Goal: Task Accomplishment & Management: Manage account settings

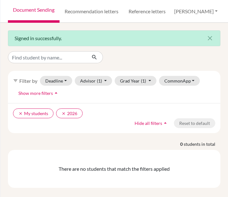
scroll to position [5, 0]
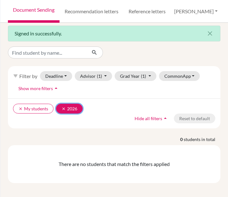
click at [60, 107] on button "clear 2026" at bounding box center [69, 109] width 27 height 10
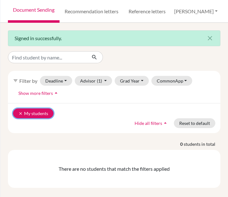
click at [19, 112] on icon "clear" at bounding box center [20, 114] width 4 height 4
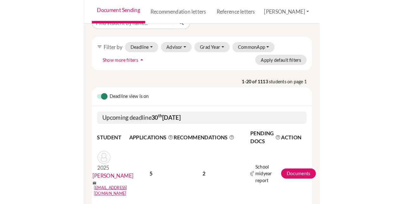
scroll to position [36, 0]
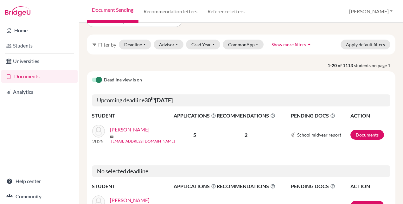
scroll to position [0, 0]
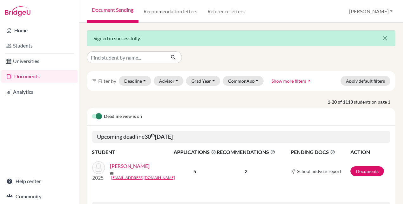
click at [228, 37] on icon "close" at bounding box center [385, 39] width 8 height 8
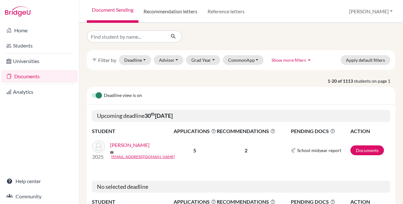
click at [174, 15] on link "Recommendation letters" at bounding box center [170, 11] width 64 height 23
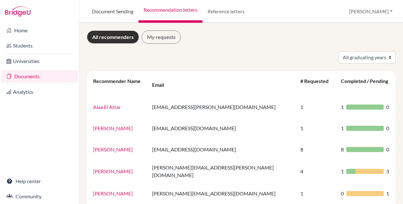
click at [123, 7] on link "Document Sending" at bounding box center [113, 11] width 52 height 23
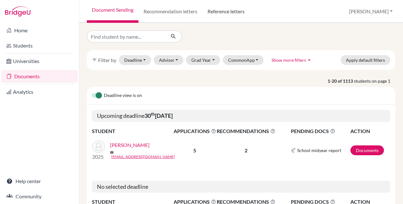
click at [232, 11] on link "Reference letters" at bounding box center [225, 11] width 47 height 23
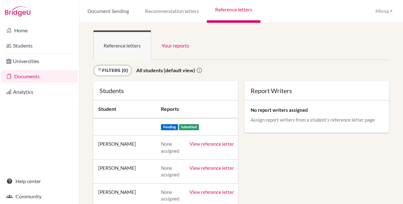
click at [124, 11] on link "Document Sending" at bounding box center [108, 11] width 58 height 23
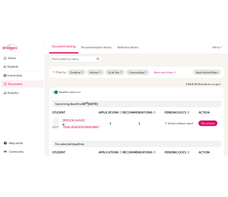
scroll to position [3, 0]
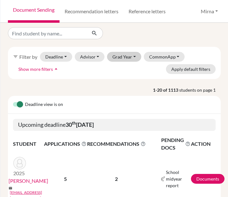
drag, startPoint x: 125, startPoint y: 62, endPoint x: 131, endPoint y: 55, distance: 9.0
click at [131, 55] on div "filter_list Filter by Deadline - Select a date range Or double click for a sing…" at bounding box center [114, 63] width 213 height 32
click at [131, 55] on button "Grad Year" at bounding box center [124, 57] width 34 height 10
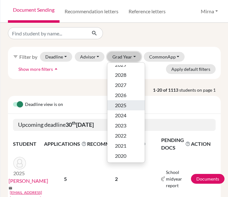
scroll to position [0, 0]
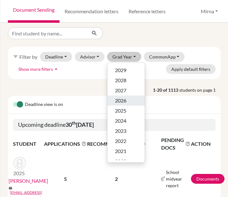
click at [131, 100] on button "2026" at bounding box center [125, 101] width 37 height 10
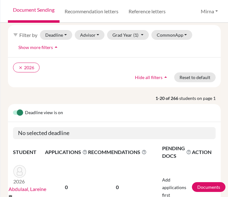
scroll to position [16, 0]
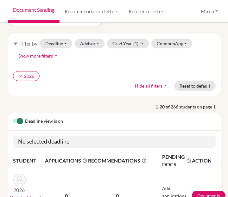
click at [95, 94] on div "clear 2026 Hide all filters arrow_drop_up Reset to default" at bounding box center [114, 81] width 213 height 30
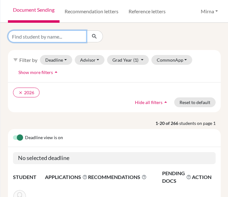
click at [73, 38] on input "Find student by name..." at bounding box center [47, 36] width 79 height 12
type input "anas"
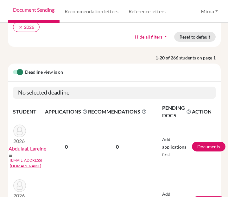
scroll to position [72, 0]
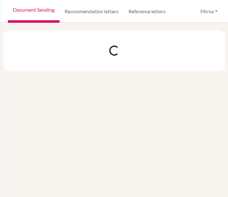
scroll to position [0, 0]
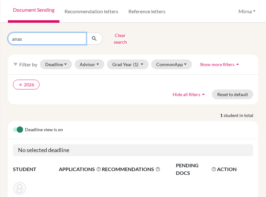
click at [45, 42] on input "anas" at bounding box center [47, 39] width 79 height 12
type input "hadi"
click button "submit" at bounding box center [94, 39] width 17 height 12
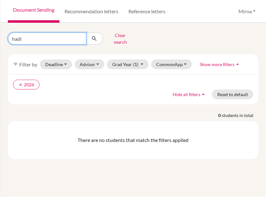
click at [54, 34] on input "hadi" at bounding box center [47, 39] width 79 height 12
type input "h"
type input "bader bastaki"
click button "submit" at bounding box center [94, 39] width 17 height 12
click at [54, 34] on input "bader bastaki" at bounding box center [47, 39] width 79 height 12
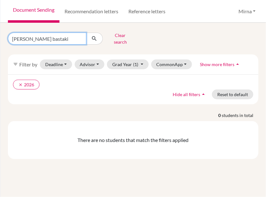
click at [54, 34] on input "bader bastaki" at bounding box center [47, 39] width 79 height 12
type input "i"
type input "bouericky"
click button "submit" at bounding box center [94, 39] width 17 height 12
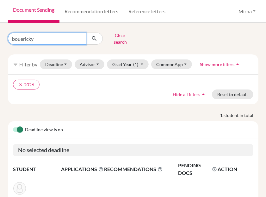
click at [80, 35] on input "bouericky" at bounding box center [47, 39] width 79 height 12
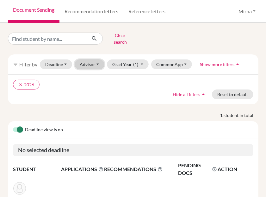
click at [85, 60] on button "Advisor" at bounding box center [90, 65] width 30 height 10
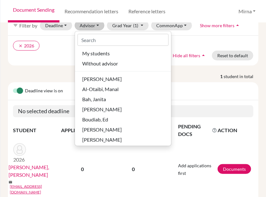
click at [47, 73] on p "1 student in total" at bounding box center [133, 76] width 260 height 7
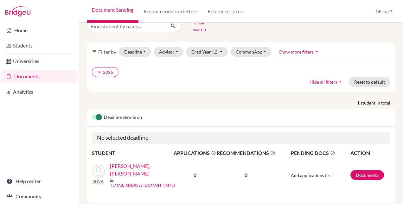
scroll to position [16, 0]
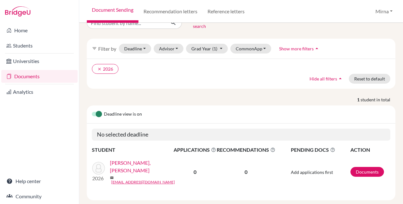
click at [150, 161] on link "BOUERICKY, ABDULAZIZ" at bounding box center [144, 166] width 68 height 15
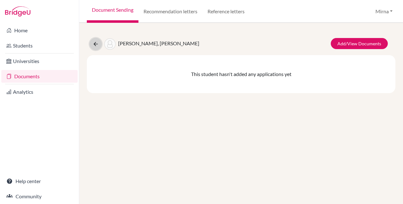
click at [97, 42] on icon at bounding box center [96, 44] width 6 height 6
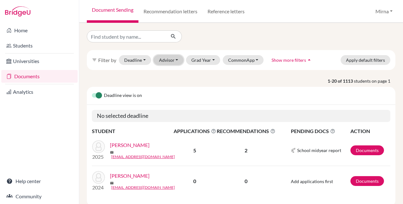
click at [180, 56] on button "Advisor" at bounding box center [169, 60] width 30 height 10
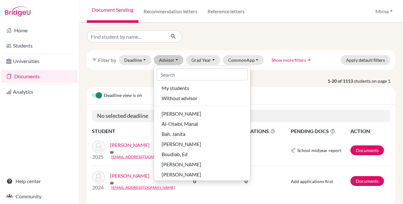
click at [250, 28] on div "filter_list Filter by Deadline - Select a date range Or double click for a sing…" at bounding box center [241, 113] width 324 height 181
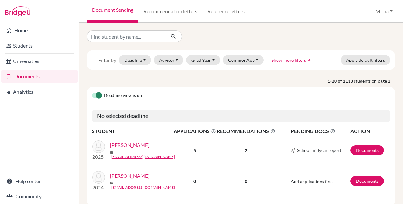
click at [98, 150] on img at bounding box center [98, 146] width 13 height 13
click at [193, 58] on button "Grad Year" at bounding box center [203, 60] width 34 height 10
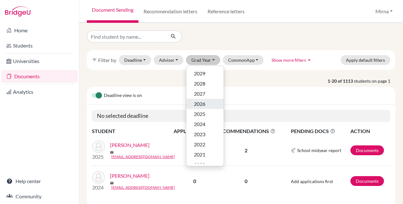
click at [195, 103] on span "2026" at bounding box center [199, 104] width 11 height 8
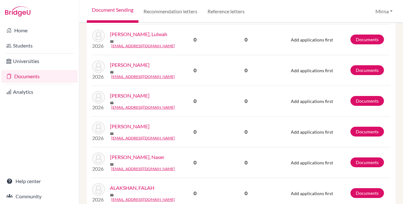
scroll to position [624, 0]
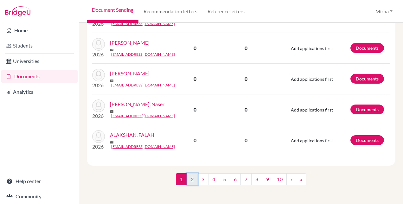
click at [194, 178] on link "2" at bounding box center [192, 179] width 11 height 12
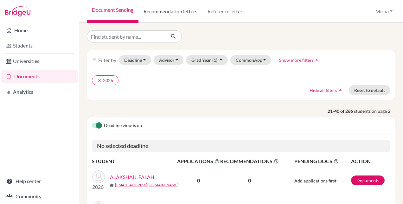
click at [185, 19] on link "Recommendation letters" at bounding box center [170, 11] width 64 height 23
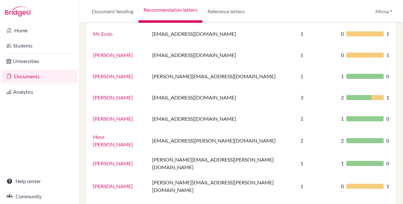
scroll to position [450, 0]
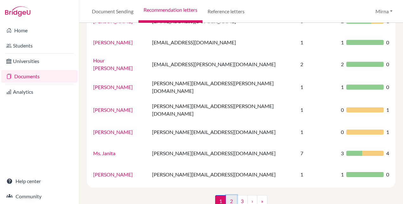
click at [227, 195] on link "2" at bounding box center [231, 201] width 11 height 12
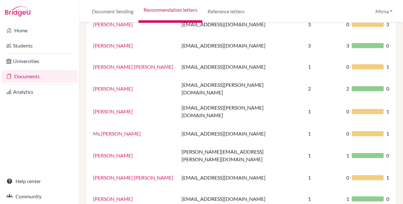
scroll to position [450, 0]
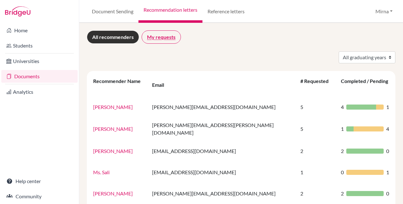
click at [165, 43] on link "My requests" at bounding box center [161, 36] width 39 height 13
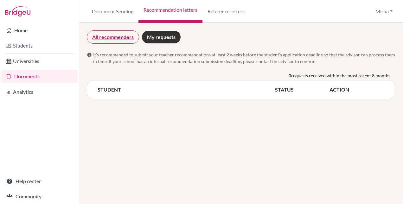
click at [126, 40] on link "All recommenders" at bounding box center [113, 36] width 52 height 13
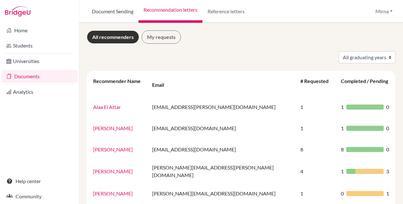
click at [123, 17] on link "Document Sending" at bounding box center [113, 11] width 52 height 23
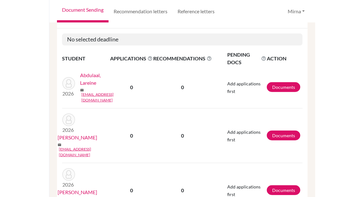
scroll to position [107, 0]
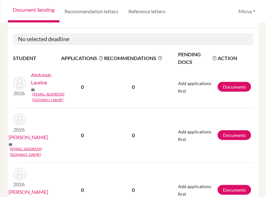
click at [71, 50] on th "APPLICATIONS The displayed number refers to the total number of applications." at bounding box center [82, 58] width 43 height 16
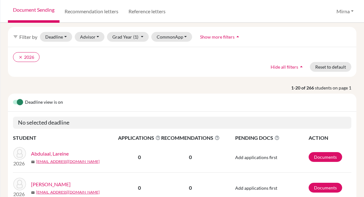
scroll to position [0, 0]
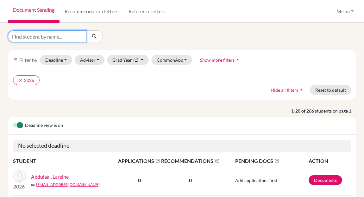
click at [66, 42] on input "Find student by name..." at bounding box center [47, 36] width 79 height 12
type input "anas"
click button "submit" at bounding box center [94, 36] width 17 height 12
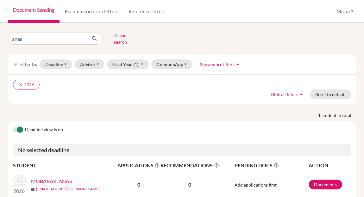
scroll to position [22, 0]
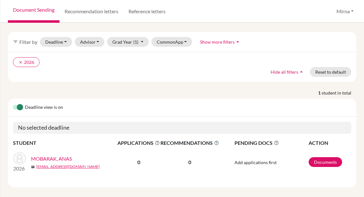
click at [54, 155] on link "MOBARAK, ANAS" at bounding box center [51, 159] width 41 height 8
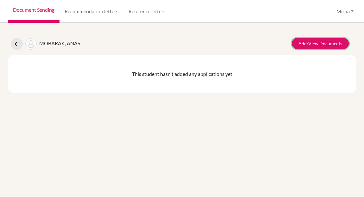
click at [314, 42] on link "Add/View Documents" at bounding box center [320, 43] width 57 height 11
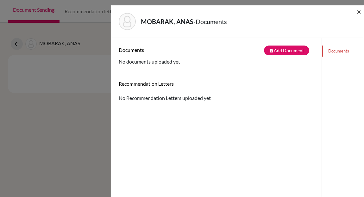
click at [358, 12] on span "×" at bounding box center [359, 11] width 4 height 9
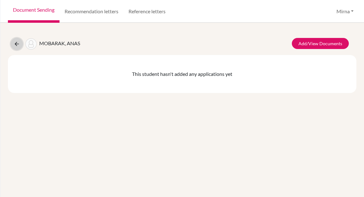
click at [16, 42] on icon at bounding box center [17, 44] width 6 height 6
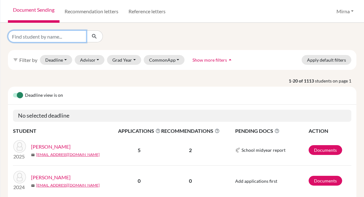
click at [63, 34] on input "Find student by name..." at bounding box center [47, 36] width 79 height 12
type input "anas"
click button "submit" at bounding box center [94, 36] width 17 height 12
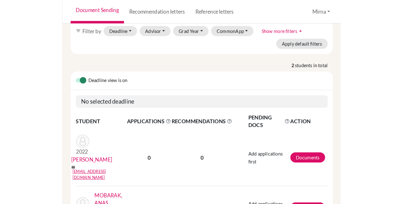
scroll to position [28, 0]
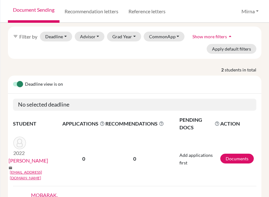
click at [103, 67] on p "2 students in total" at bounding box center [134, 70] width 263 height 7
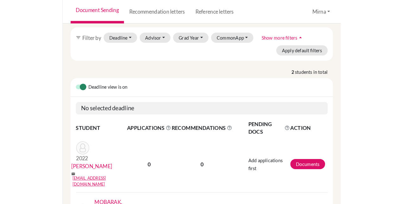
scroll to position [17, 0]
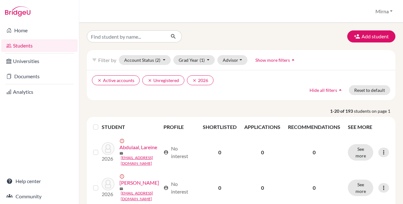
drag, startPoint x: 131, startPoint y: 29, endPoint x: 136, endPoint y: 33, distance: 5.9
click at [136, 33] on div "Add student filter_list Filter by Account Status (2) Active accounts done Archi…" at bounding box center [241, 113] width 324 height 181
click at [136, 33] on input "Find student by name..." at bounding box center [126, 36] width 79 height 12
type input "anas"
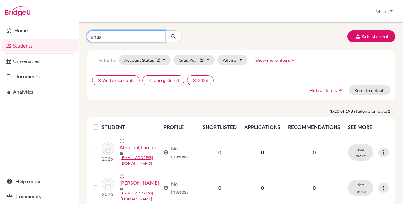
click button "submit" at bounding box center [173, 36] width 17 height 12
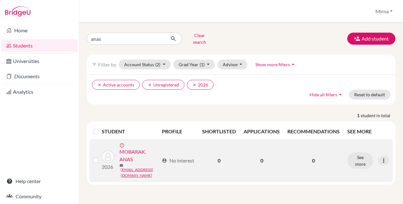
click at [101, 157] on label at bounding box center [101, 157] width 0 height 0
click at [0, 0] on input "checkbox" at bounding box center [0, 0] width 0 height 0
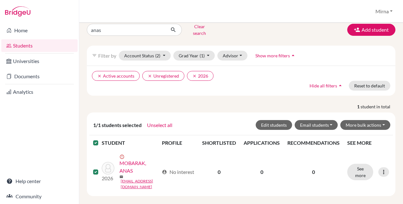
scroll to position [9, 0]
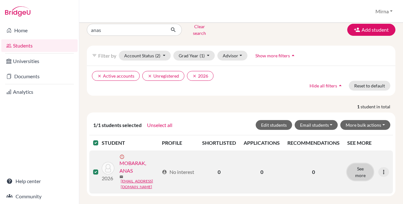
click at [358, 164] on button "See more" at bounding box center [360, 172] width 26 height 16
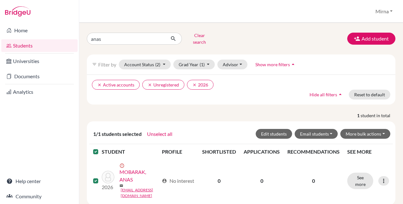
scroll to position [9, 0]
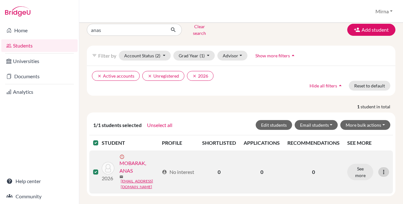
click at [380, 169] on icon at bounding box center [383, 172] width 6 height 6
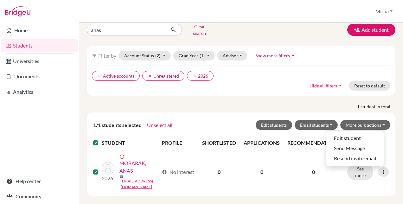
click at [268, 97] on div "anas Clear search Add student filter_list Filter by Account Status (2) Active a…" at bounding box center [241, 109] width 309 height 175
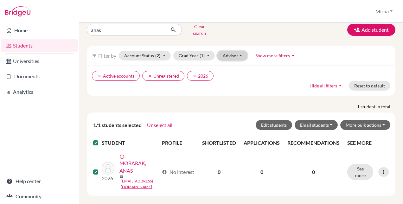
click at [230, 51] on button "Advisor" at bounding box center [232, 56] width 30 height 10
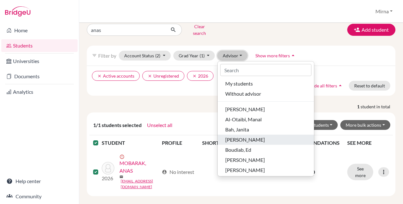
scroll to position [0, 0]
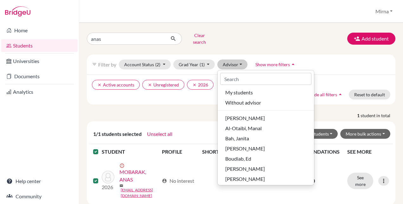
click at [191, 112] on p "1 student in total" at bounding box center [241, 115] width 318 height 7
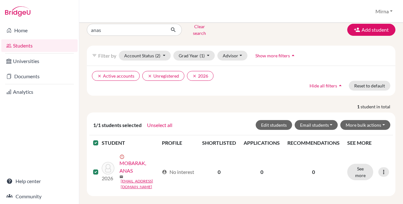
scroll to position [9, 0]
click at [274, 120] on button "Edit students" at bounding box center [274, 125] width 36 height 10
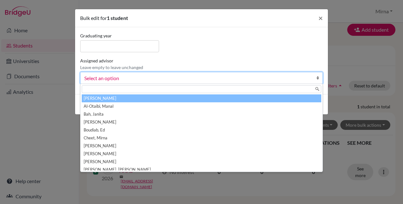
click at [287, 78] on span "Select an option" at bounding box center [197, 78] width 226 height 8
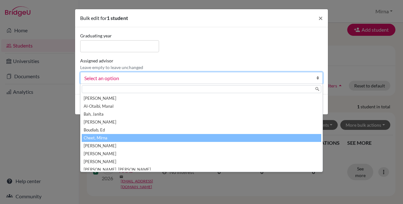
click at [189, 139] on li "Cheet, Mirna" at bounding box center [202, 138] width 240 height 8
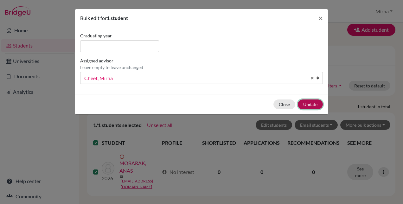
click at [314, 105] on button "Update" at bounding box center [310, 104] width 25 height 10
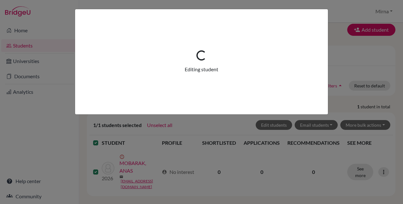
scroll to position [0, 0]
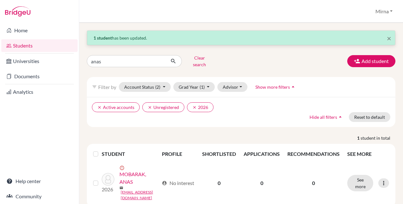
scroll to position [11, 0]
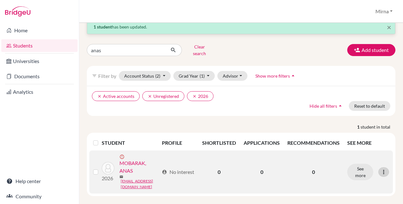
click at [382, 169] on icon at bounding box center [383, 172] width 6 height 6
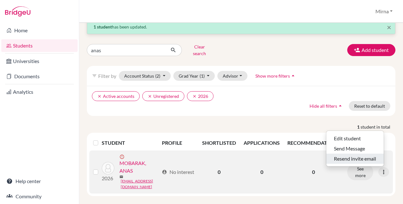
click at [362, 154] on button "Resend invite email" at bounding box center [354, 159] width 57 height 10
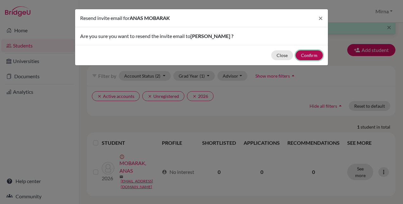
click at [305, 56] on button "Confirm" at bounding box center [309, 55] width 27 height 10
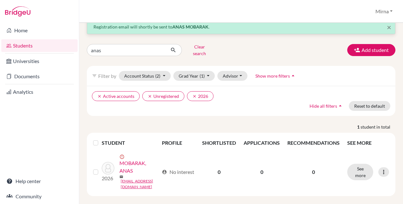
click at [61, 167] on div "Home Students Universities Documents Analytics Help center Community" at bounding box center [39, 113] width 79 height 181
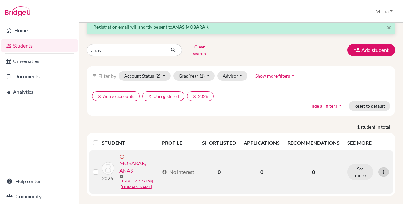
click at [378, 167] on div at bounding box center [383, 172] width 11 height 10
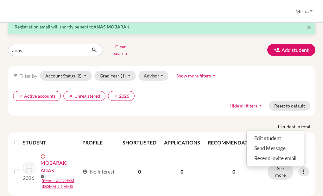
click at [62, 124] on p "1 student in total" at bounding box center [161, 127] width 317 height 7
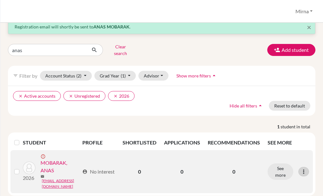
click at [301, 169] on icon at bounding box center [304, 172] width 6 height 6
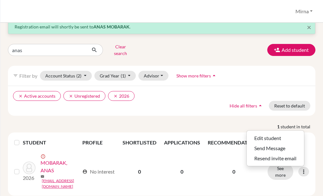
click at [76, 116] on div "× Registration email will shortly be sent to ANAS MOBARAK . anas Clear search A…" at bounding box center [162, 107] width 308 height 177
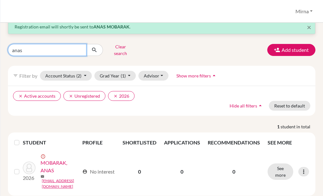
click at [55, 47] on input "anas" at bounding box center [47, 50] width 79 height 12
type input "bouericky"
click button "submit" at bounding box center [94, 50] width 17 height 12
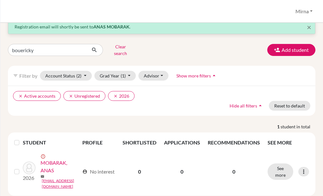
scroll to position [0, 0]
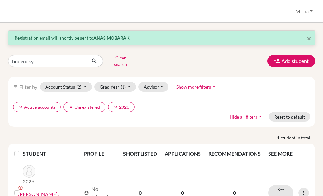
scroll to position [24, 0]
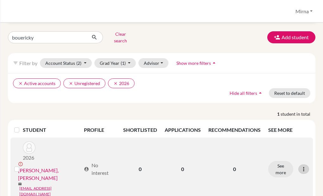
click at [301, 166] on icon at bounding box center [304, 169] width 6 height 6
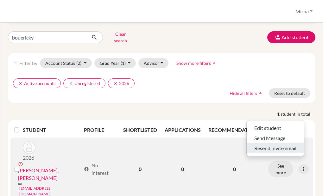
click at [288, 144] on button "Resend invite email" at bounding box center [275, 149] width 57 height 10
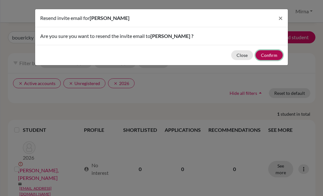
click at [274, 56] on button "Confirm" at bounding box center [269, 55] width 27 height 10
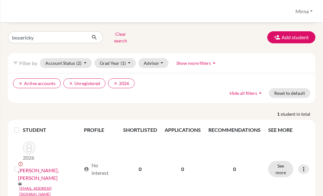
click at [45, 46] on div "× Registration email will shortly be sent to ABDULAZIZ BOUERICKY . bouericky Cl…" at bounding box center [162, 105] width 308 height 197
